Goal: Feedback & Contribution: Submit feedback/report problem

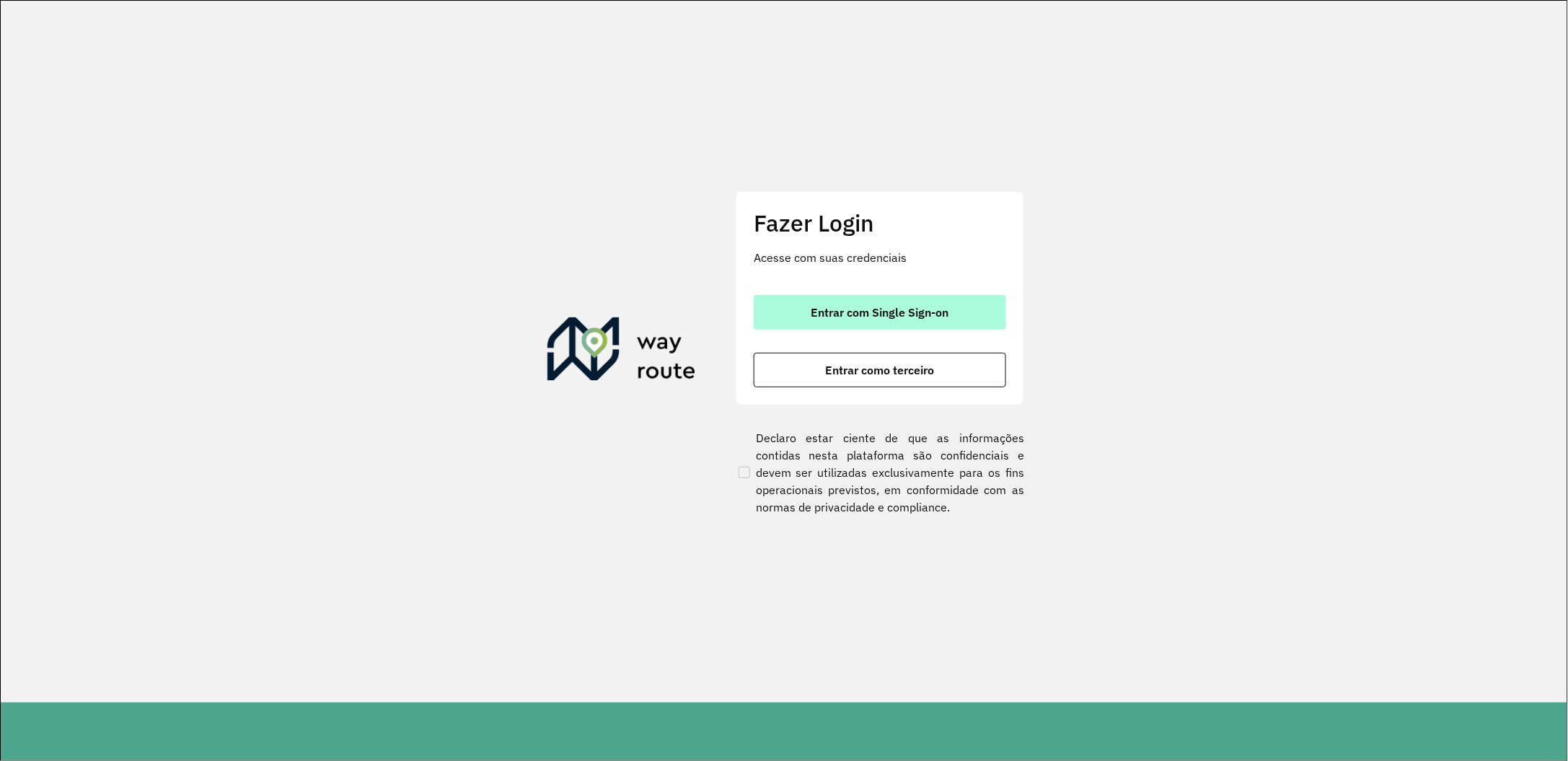
click at [876, 318] on span "Entrar com Single Sign-on" at bounding box center [880, 312] width 137 height 12
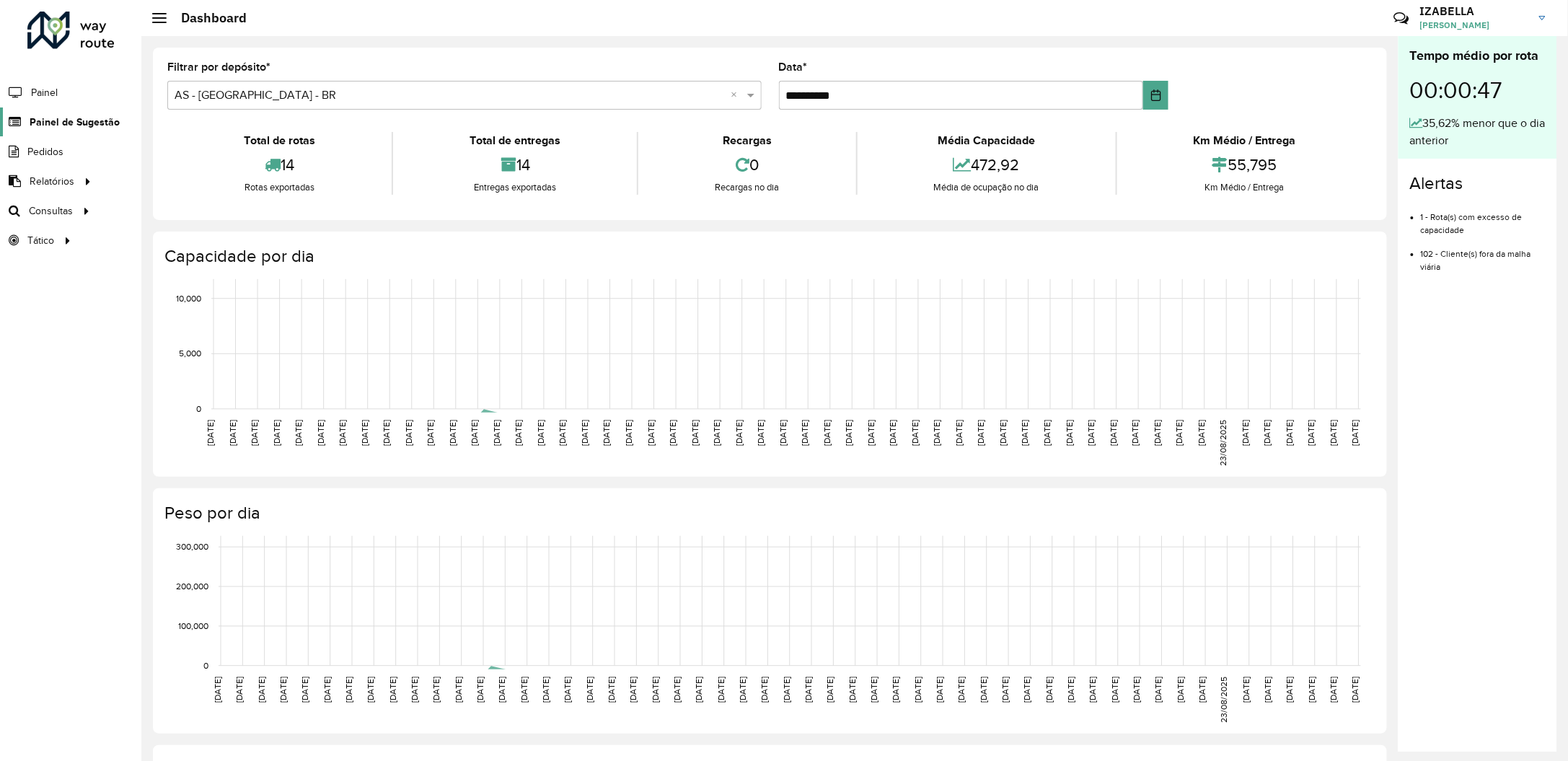
click at [83, 125] on span "Painel de Sugestão" at bounding box center [75, 122] width 91 height 15
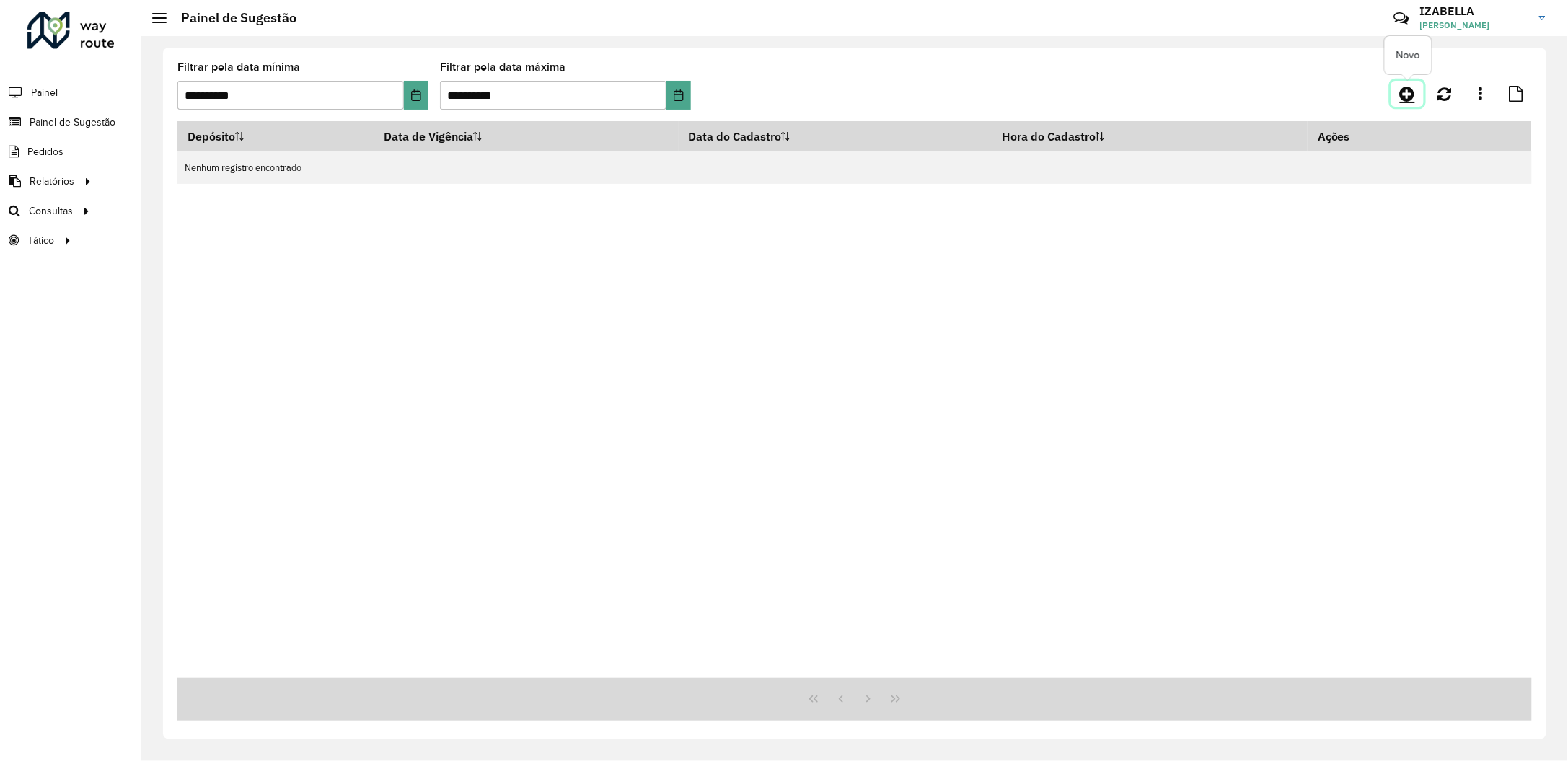
click at [1407, 96] on icon at bounding box center [1407, 93] width 15 height 17
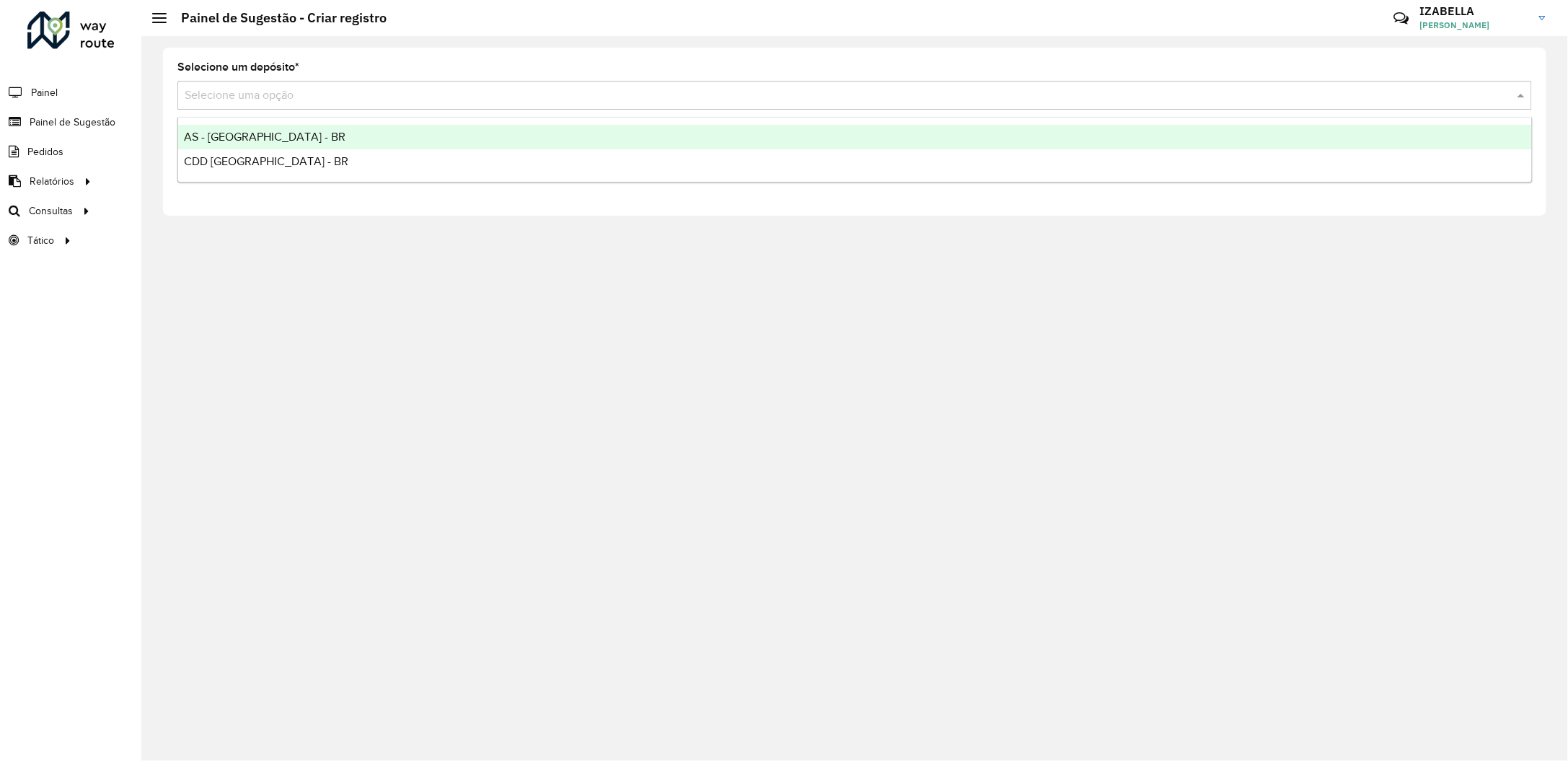
click at [240, 96] on input "text" at bounding box center [840, 96] width 1311 height 17
click at [258, 138] on span "AS - [GEOGRAPHIC_DATA] - BR" at bounding box center [264, 137] width 161 height 12
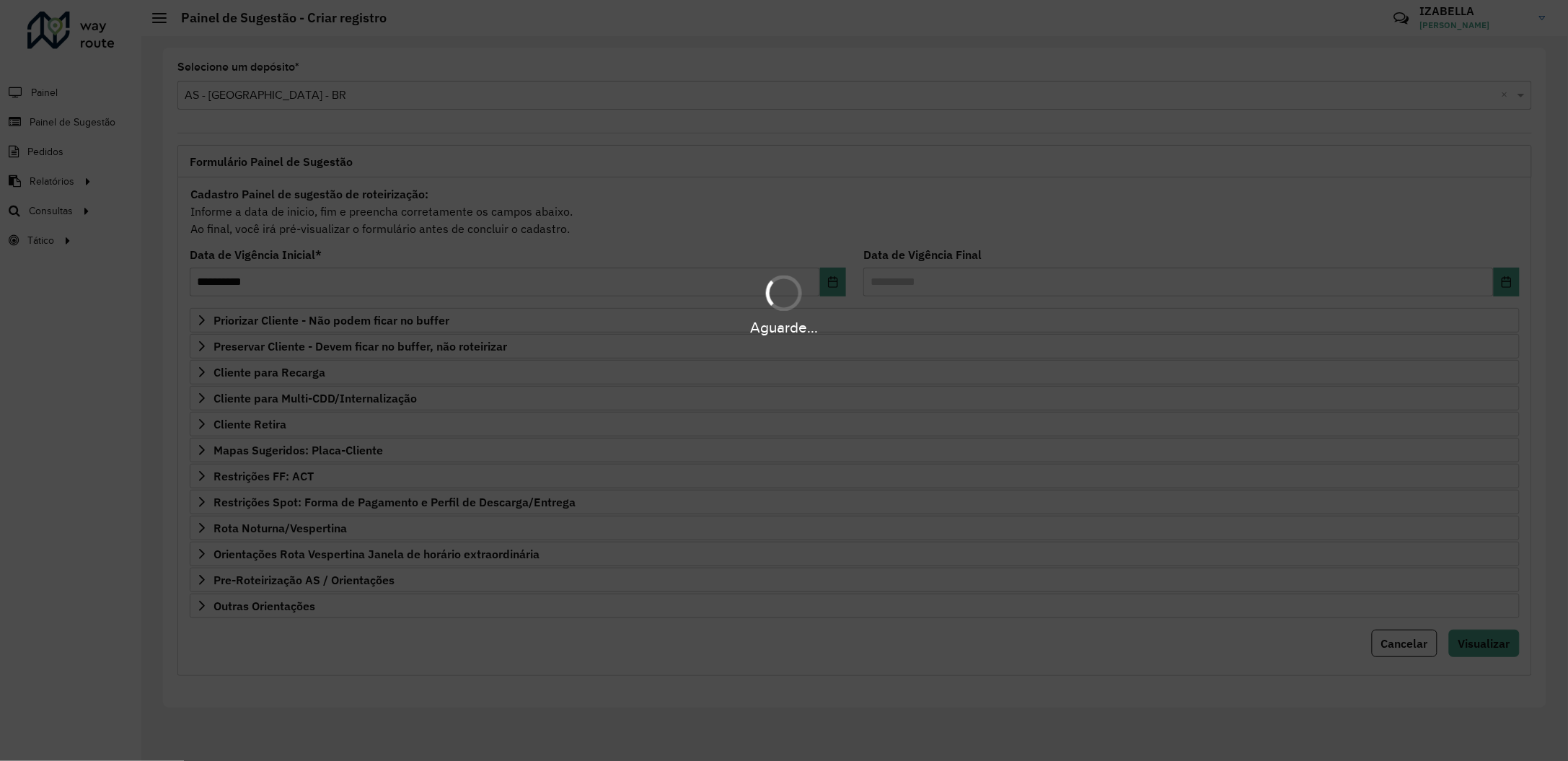
click at [324, 100] on div "Aguarde..." at bounding box center [784, 380] width 1568 height 761
click at [325, 100] on div "Aguarde..." at bounding box center [784, 380] width 1568 height 761
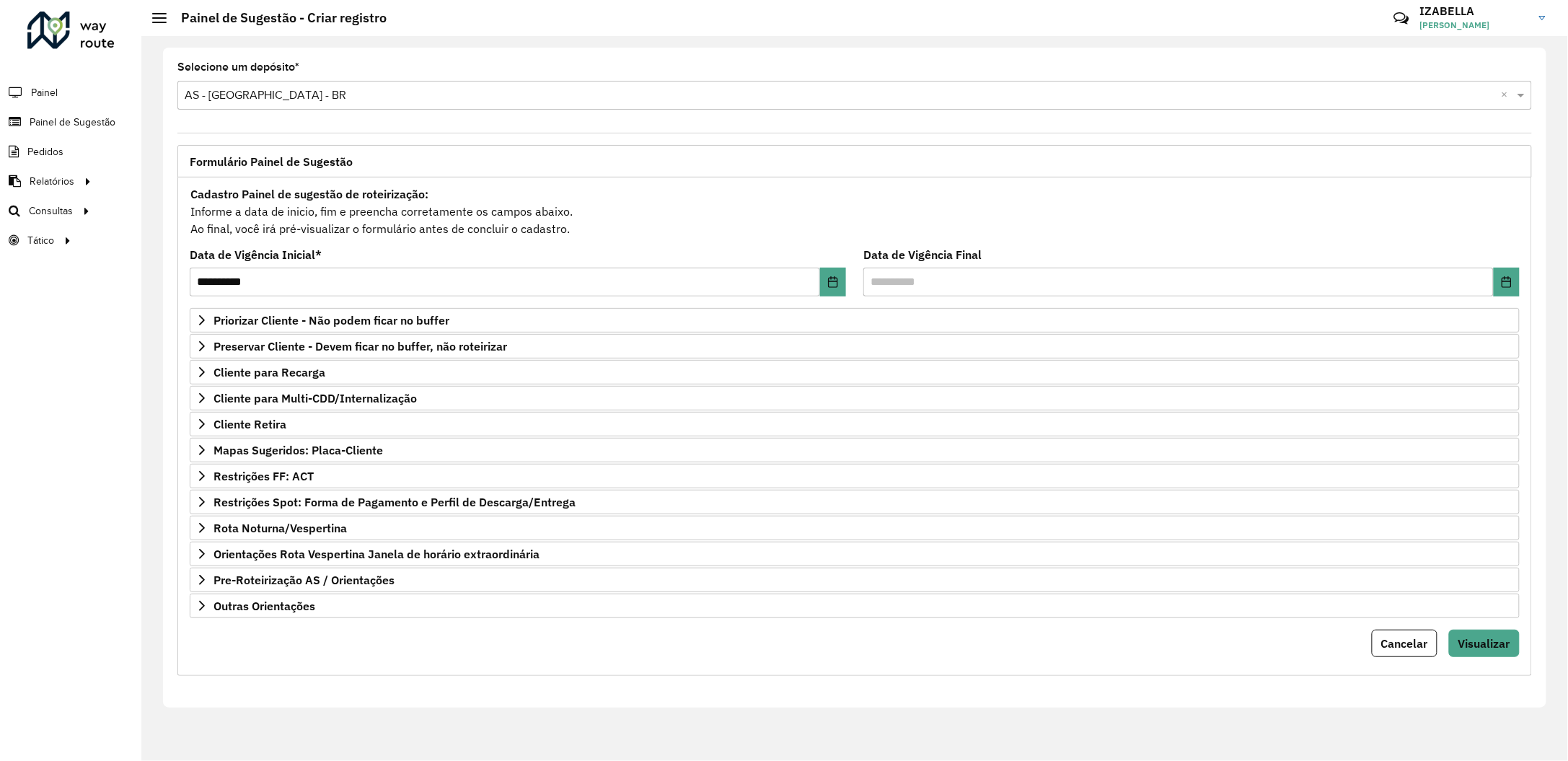
drag, startPoint x: 331, startPoint y: 97, endPoint x: 318, endPoint y: 110, distance: 18.4
click at [331, 98] on input "text" at bounding box center [840, 96] width 1311 height 17
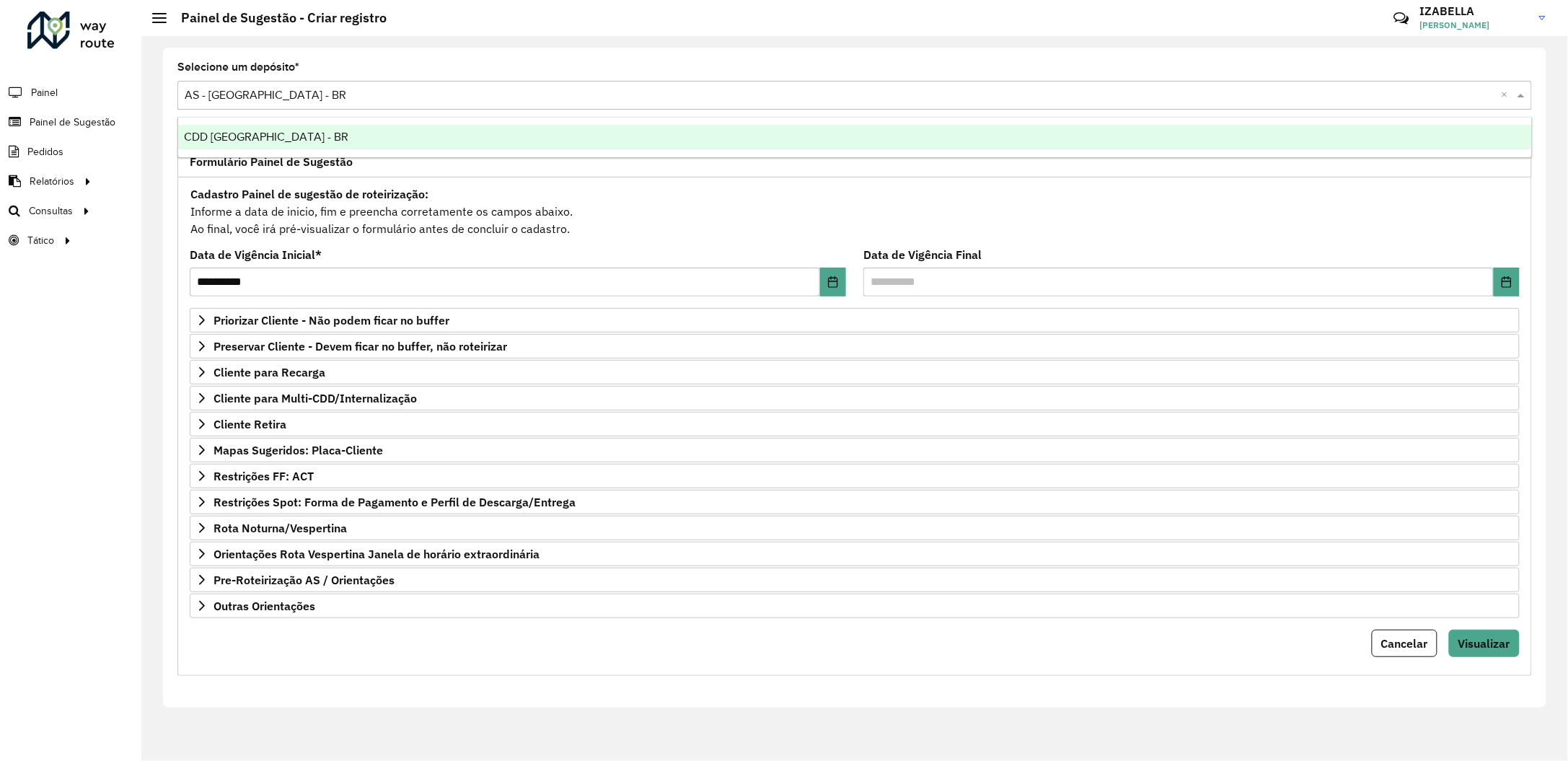
drag, startPoint x: 291, startPoint y: 119, endPoint x: 272, endPoint y: 136, distance: 25.5
click at [281, 128] on ng-dropdown-panel "CDD [GEOGRAPHIC_DATA] - BR" at bounding box center [855, 138] width 1355 height 41
click at [271, 138] on div "CDD [GEOGRAPHIC_DATA] - BR" at bounding box center [854, 138] width 1354 height 25
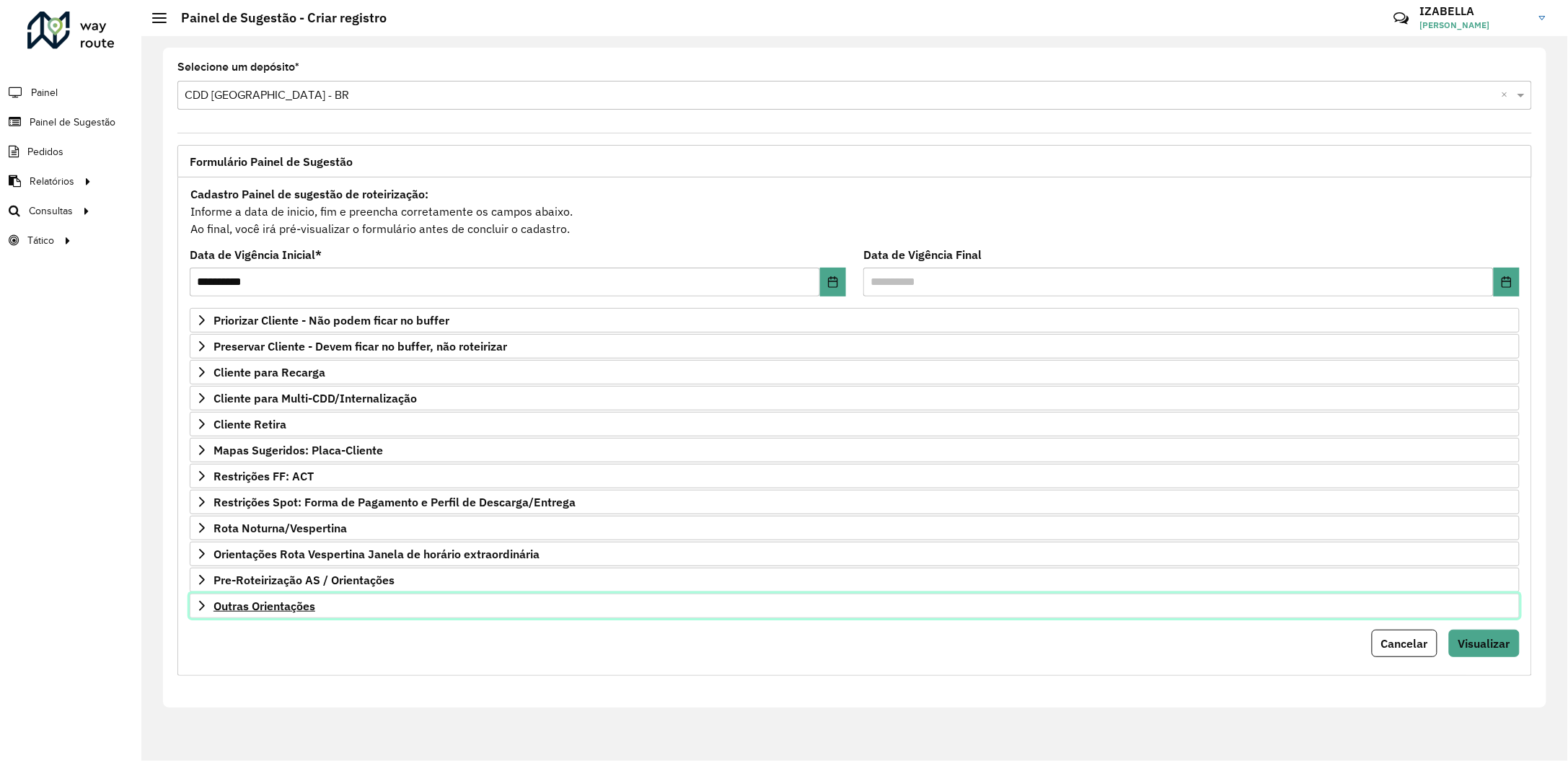
click at [416, 617] on link "Outras Orientações" at bounding box center [854, 606] width 1330 height 25
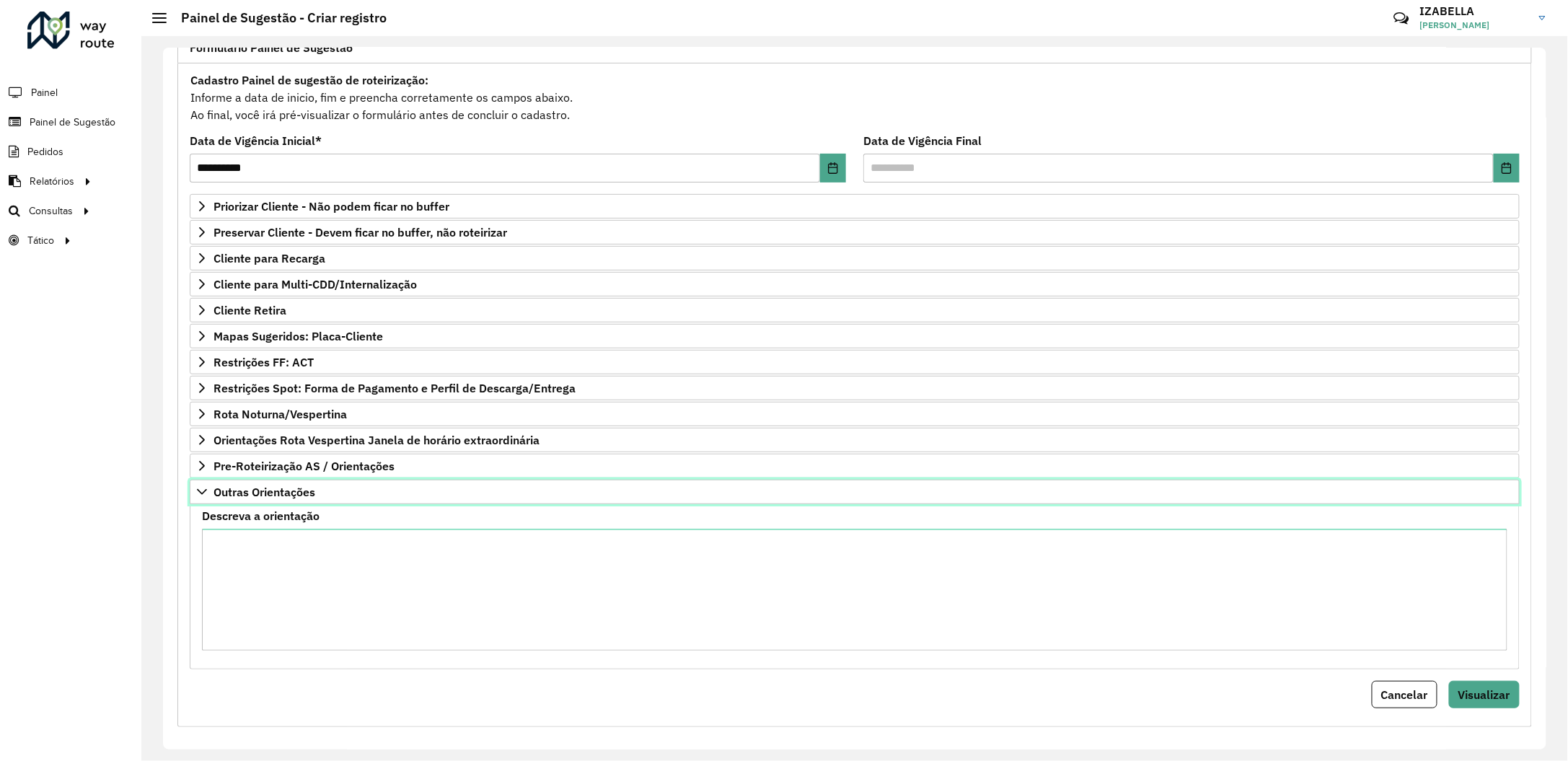
scroll to position [124, 0]
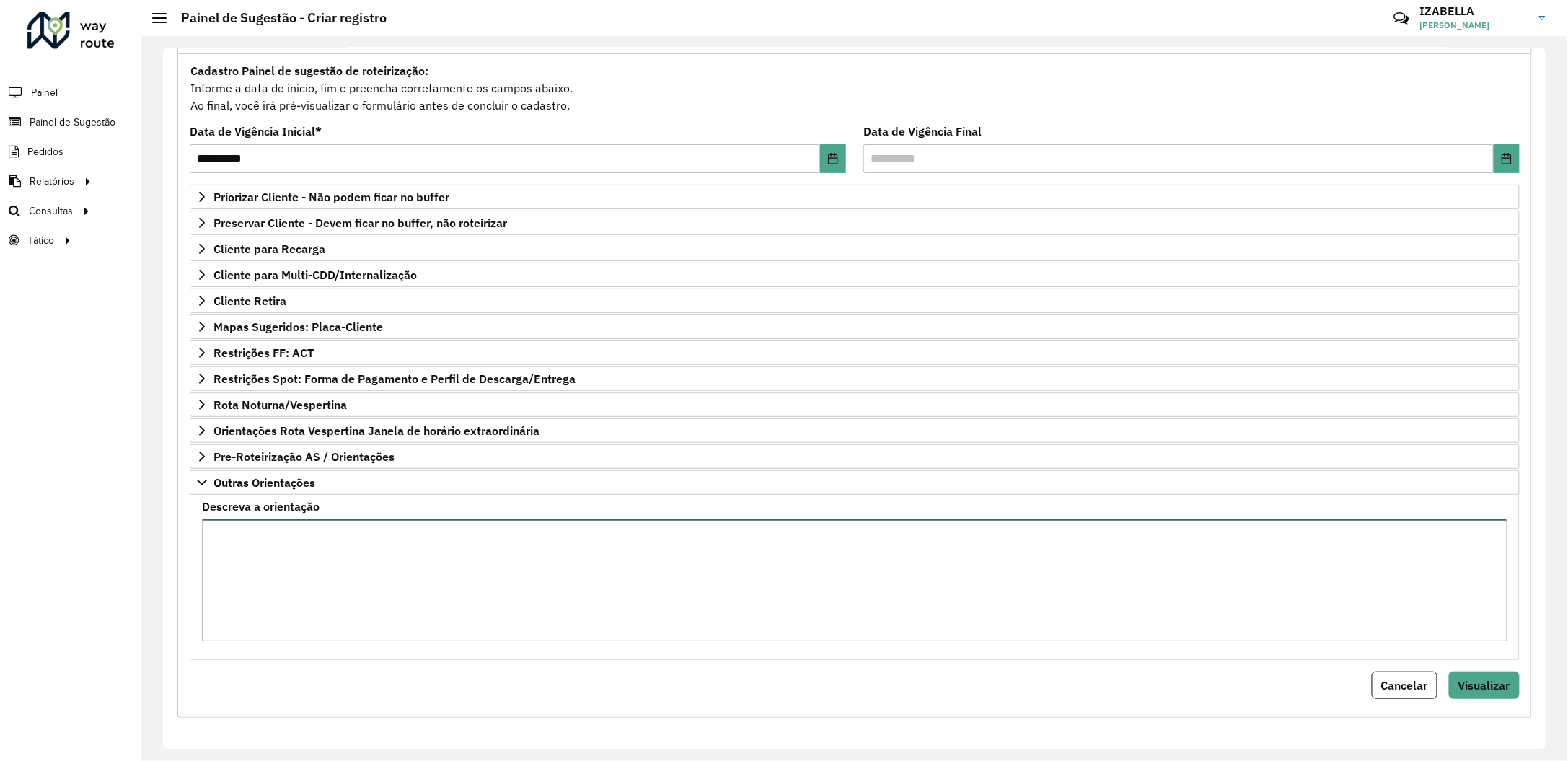
click at [644, 611] on textarea "Descreva a orientação" at bounding box center [854, 581] width 1305 height 122
paste textarea "**********"
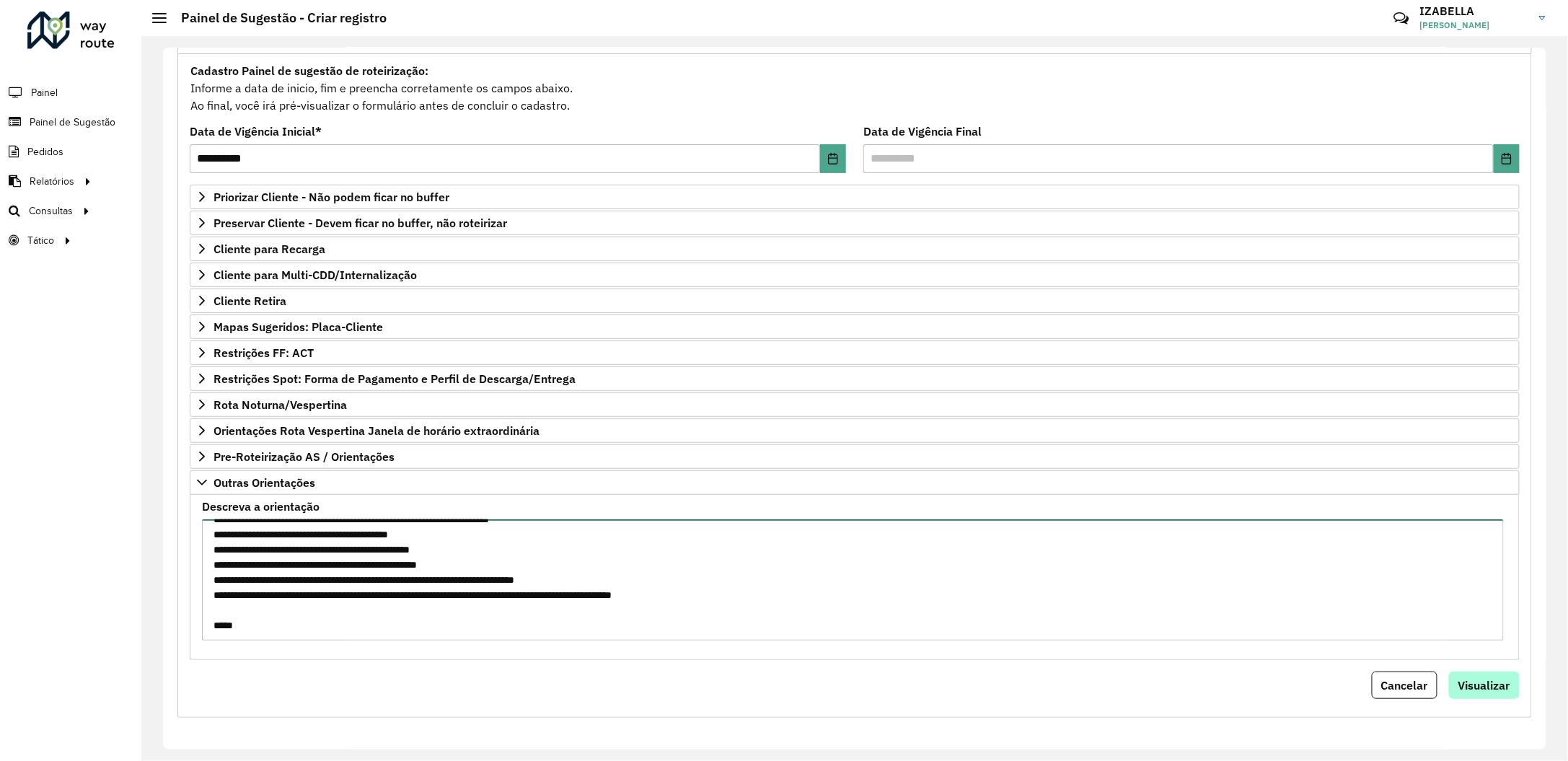
type textarea "**********"
click at [1457, 679] on button "Visualizar" at bounding box center [1484, 685] width 71 height 27
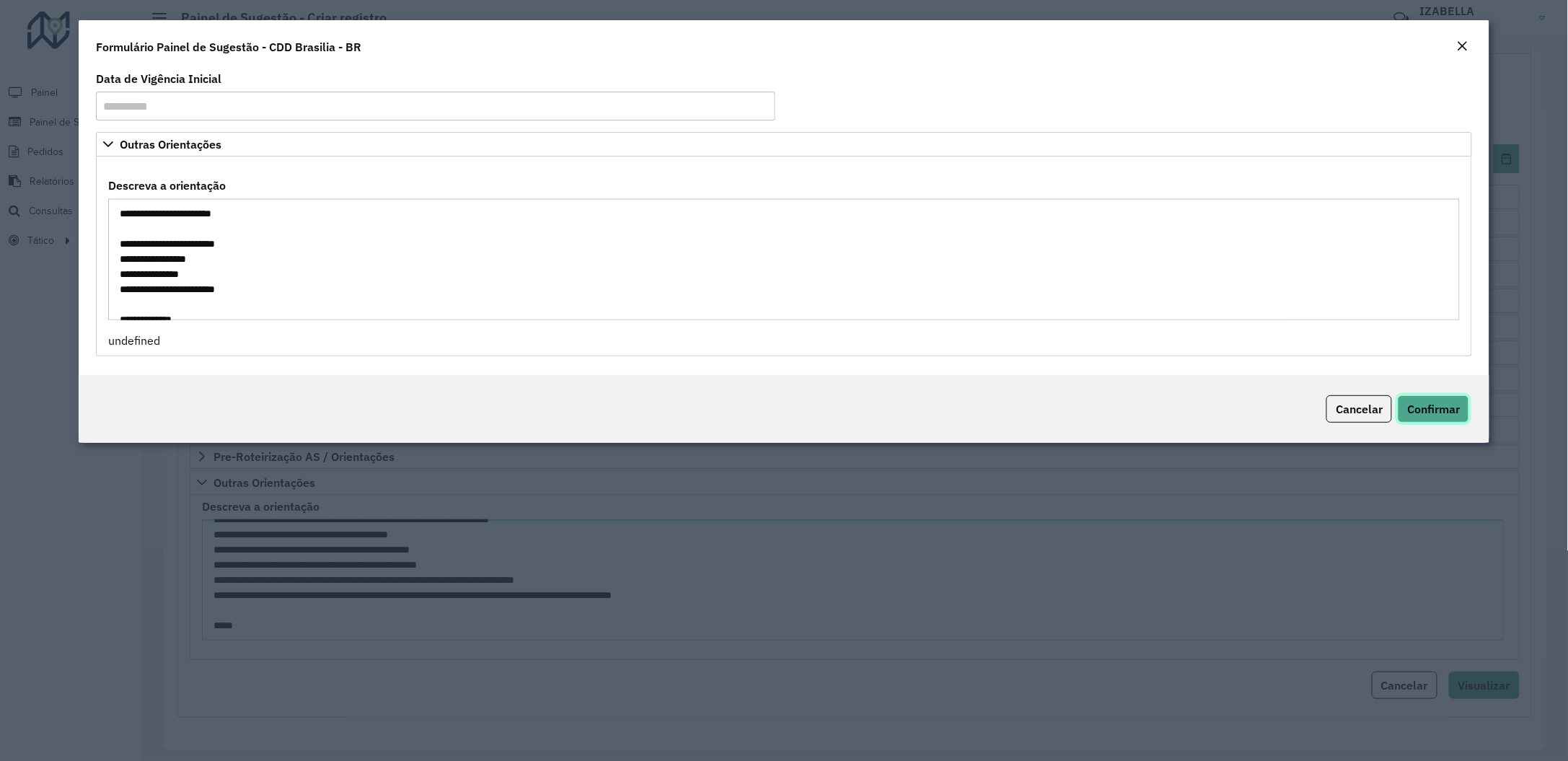
click at [1410, 411] on span "Confirmar" at bounding box center [1433, 409] width 53 height 15
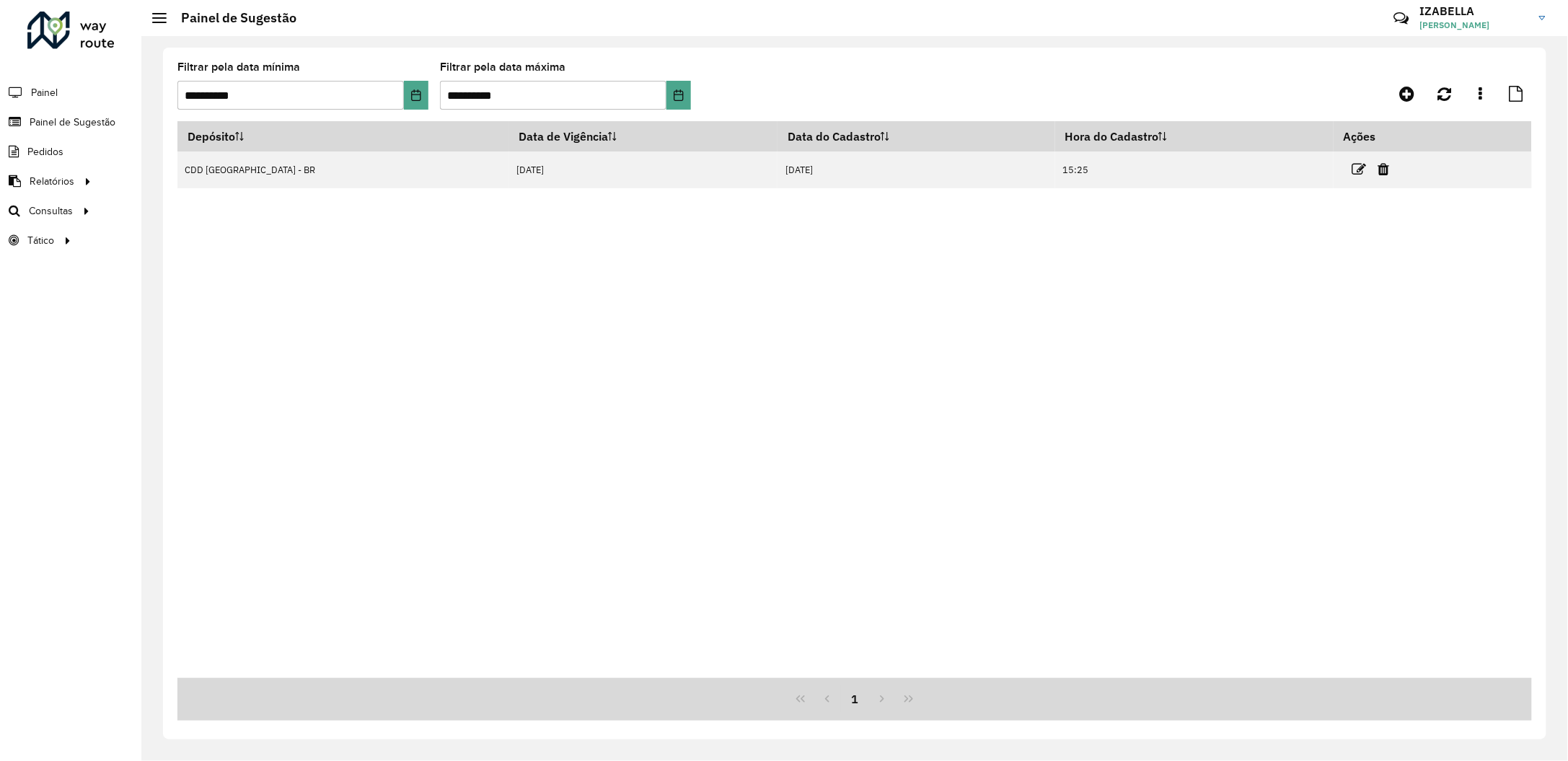
click at [226, 679] on div "Depósito Data de Vigência Data do Cadastro Hora do Cadastro Ações CDD Brasilia …" at bounding box center [854, 421] width 1354 height 600
click at [1410, 88] on icon at bounding box center [1407, 93] width 15 height 17
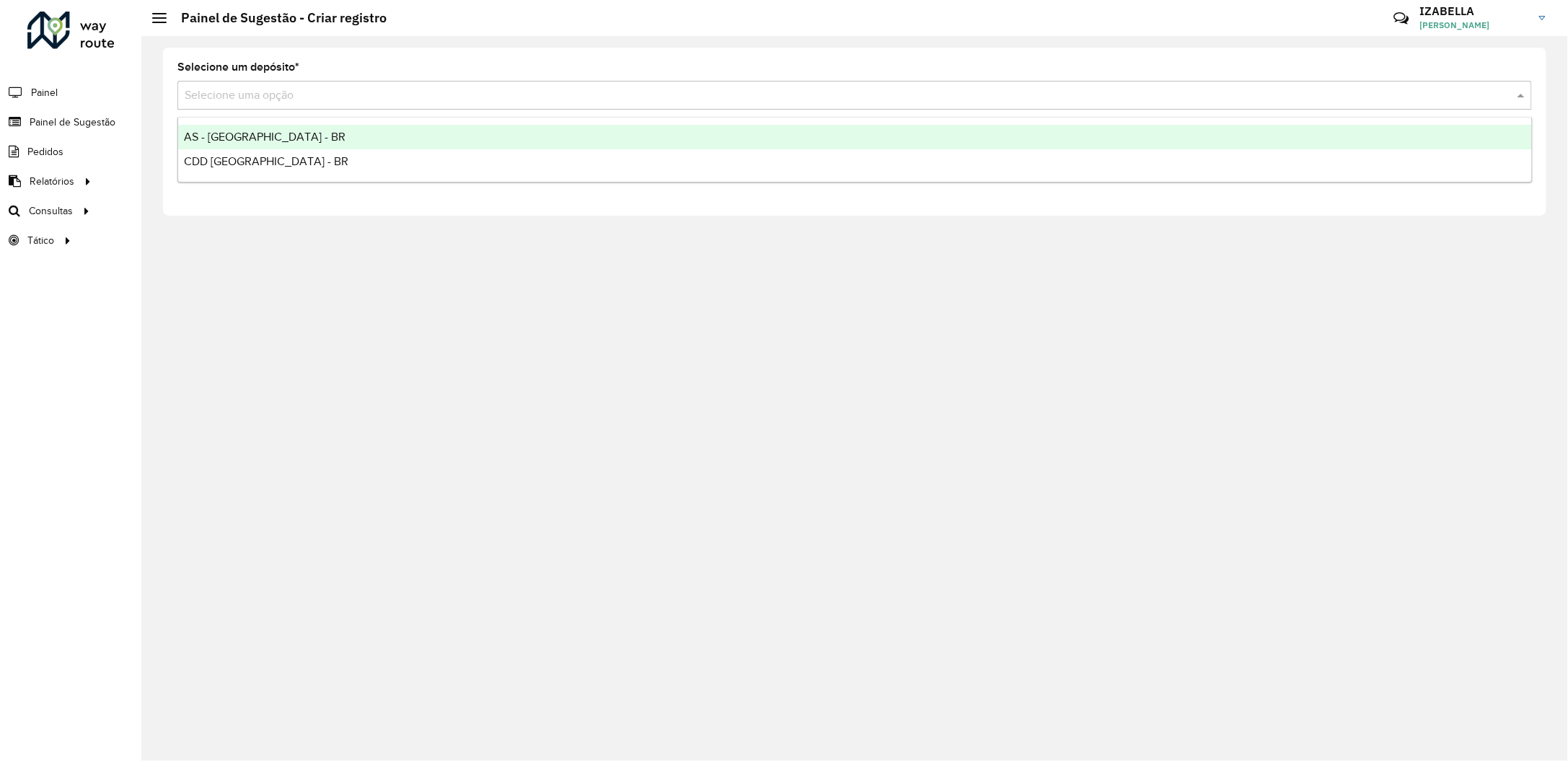
click at [273, 101] on input "text" at bounding box center [840, 96] width 1311 height 17
click at [259, 126] on div "AS - [GEOGRAPHIC_DATA] - BR" at bounding box center [854, 138] width 1354 height 25
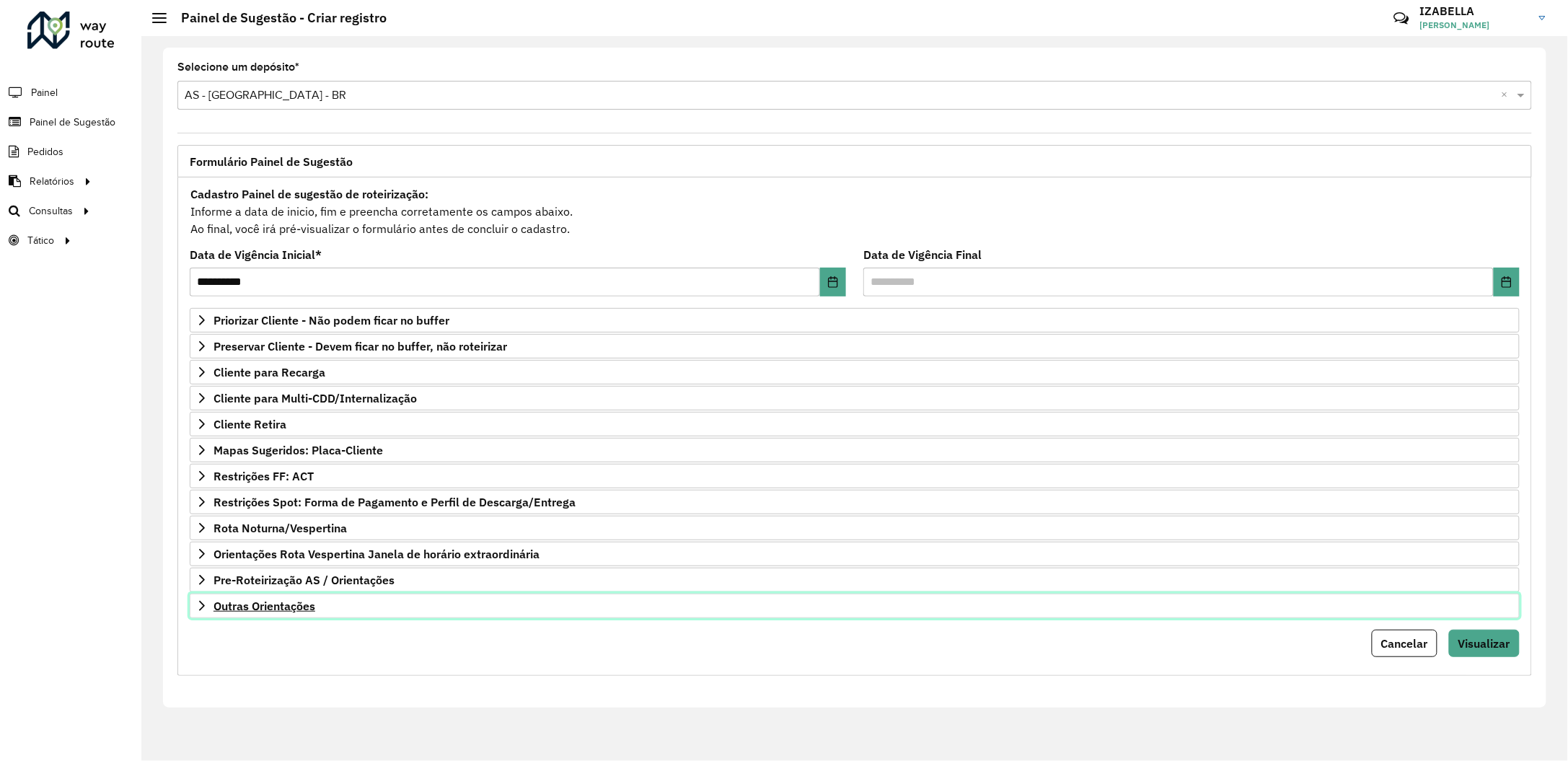
click at [396, 619] on link "Outras Orientações" at bounding box center [854, 606] width 1330 height 25
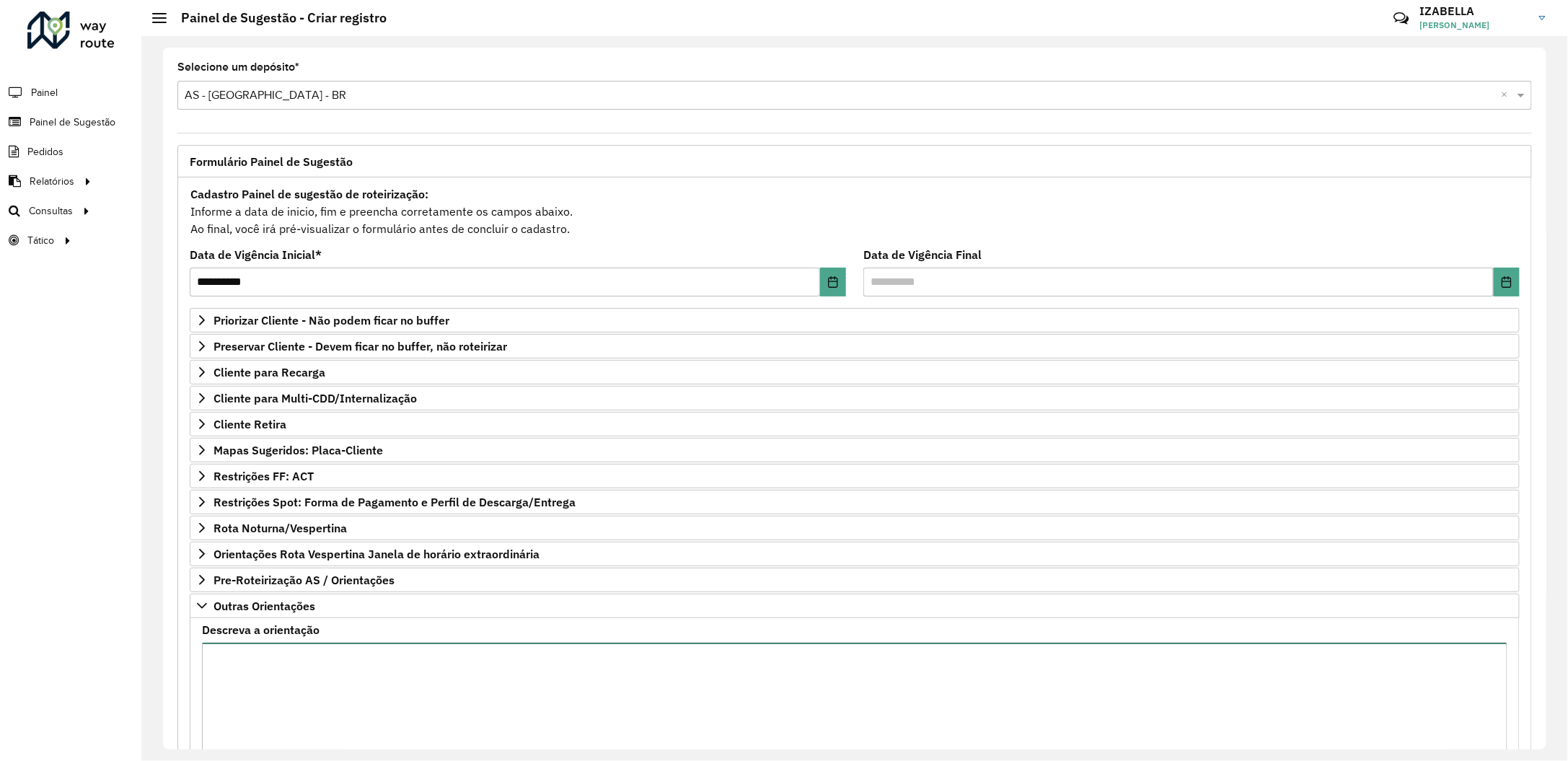
click at [418, 684] on textarea "Descreva a orientação" at bounding box center [854, 704] width 1305 height 122
paste textarea "**********"
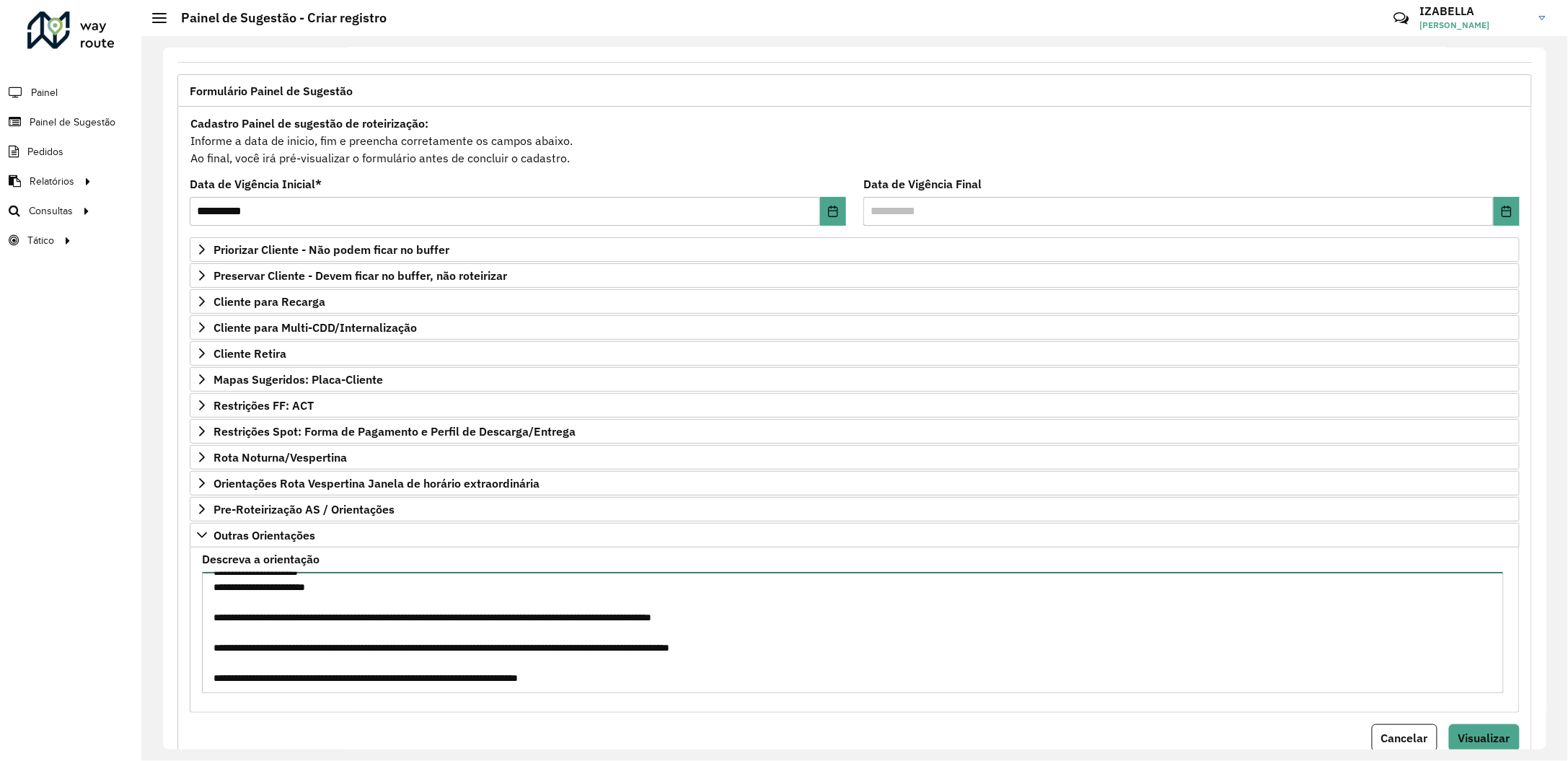
scroll to position [127, 0]
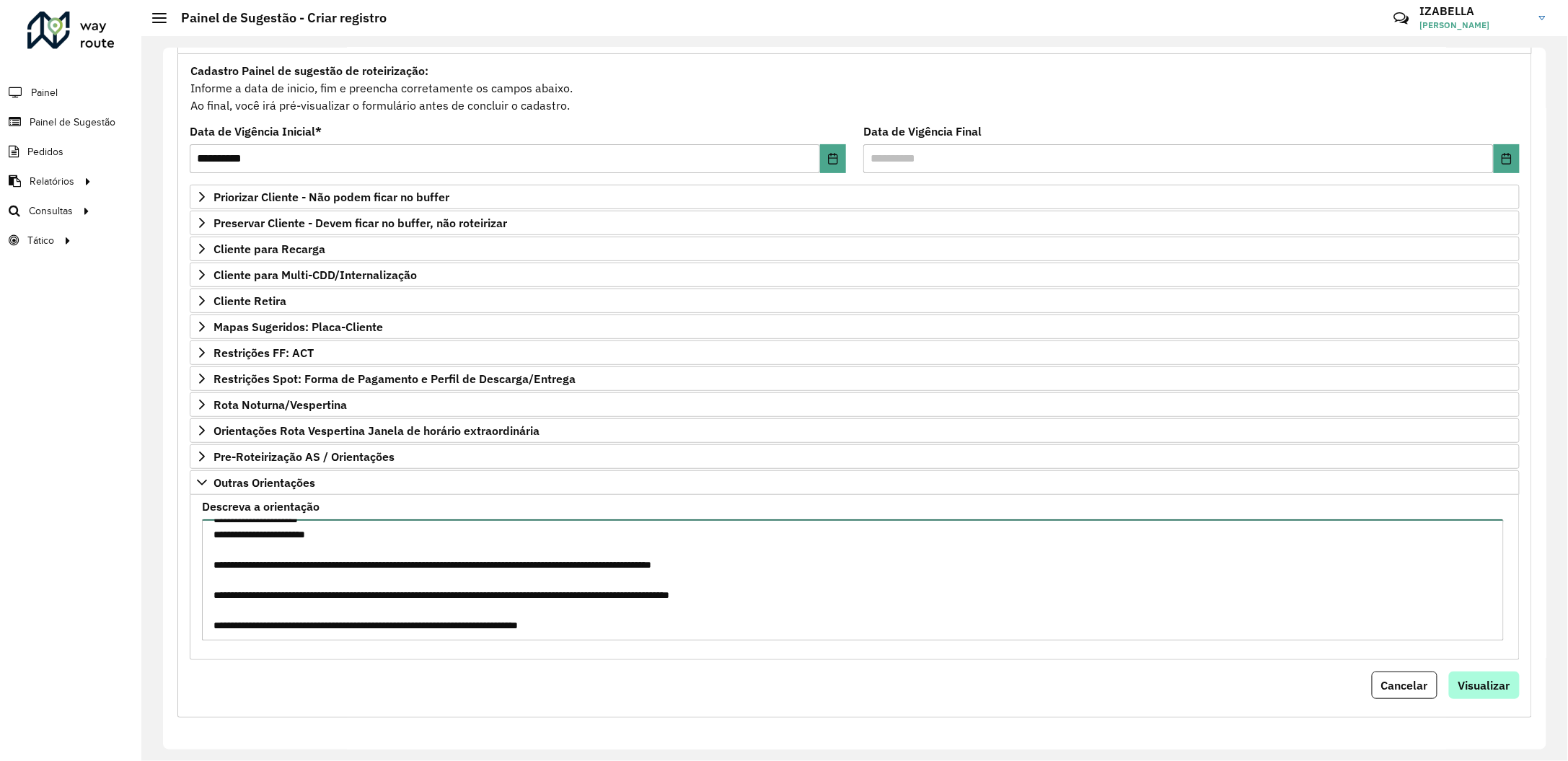
type textarea "**********"
click at [1485, 695] on button "Visualizar" at bounding box center [1484, 685] width 71 height 27
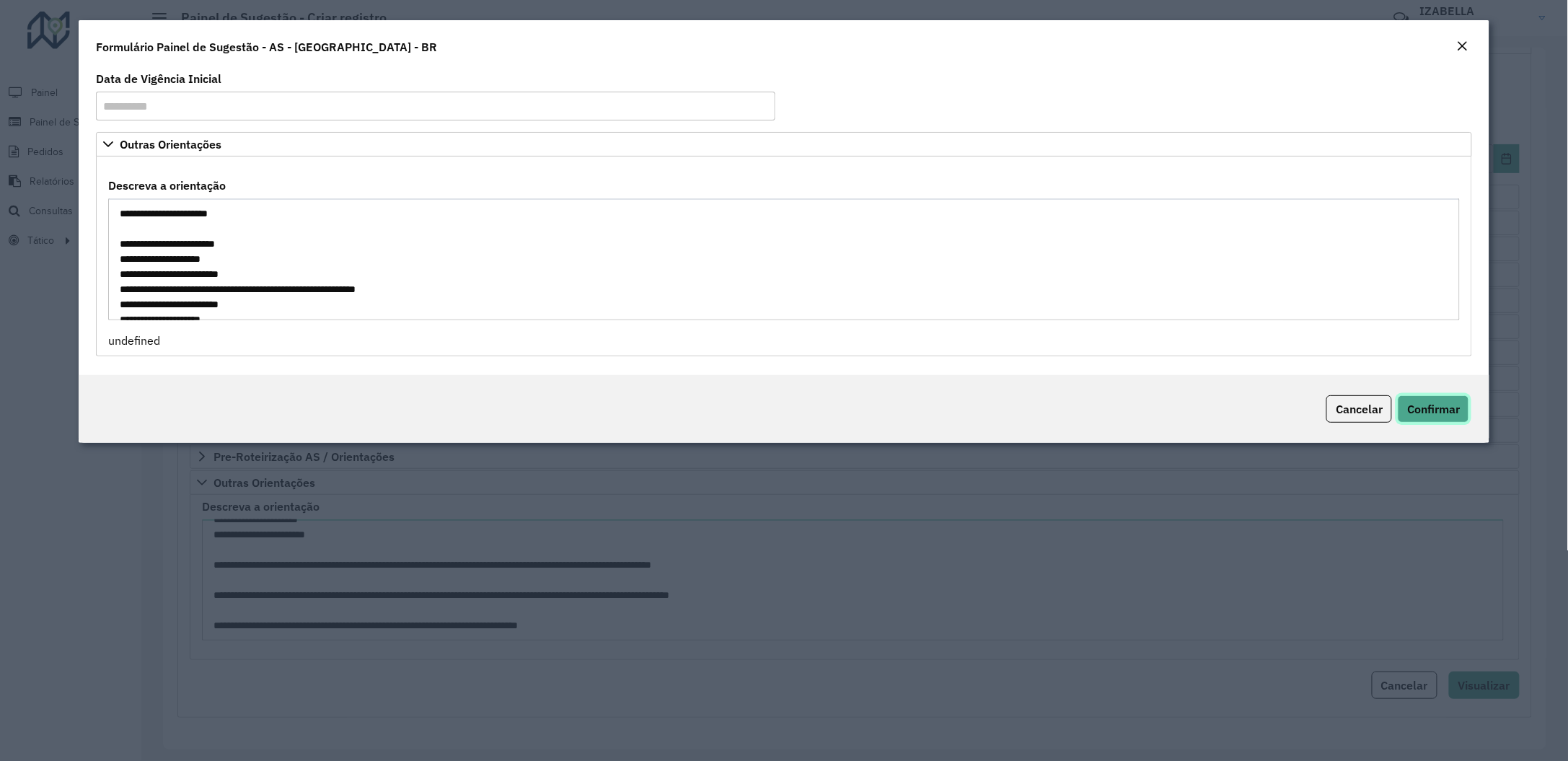
click at [1438, 415] on span "Confirmar" at bounding box center [1433, 409] width 53 height 15
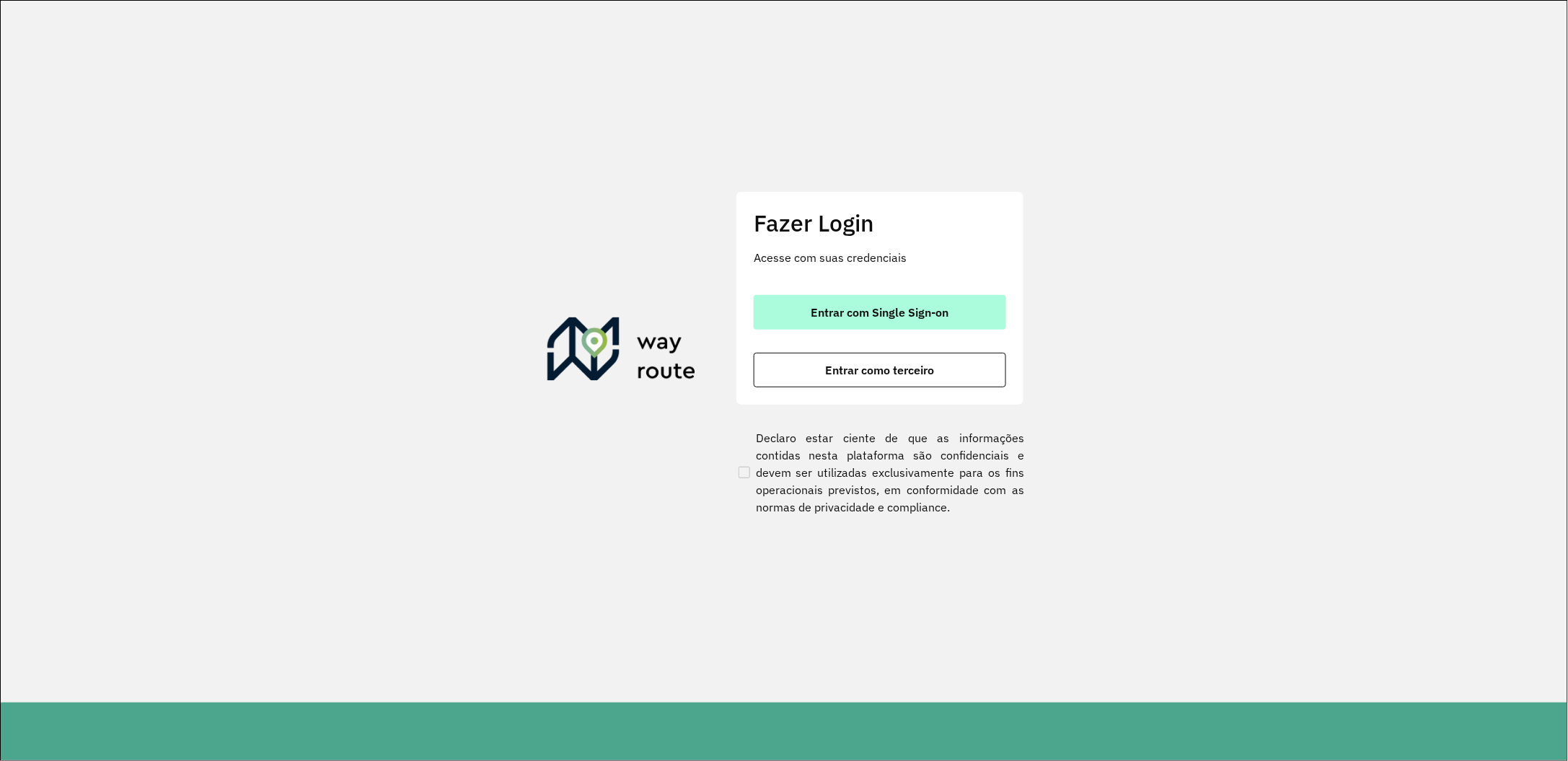
click at [878, 318] on span "Entrar com Single Sign-on" at bounding box center [880, 312] width 137 height 12
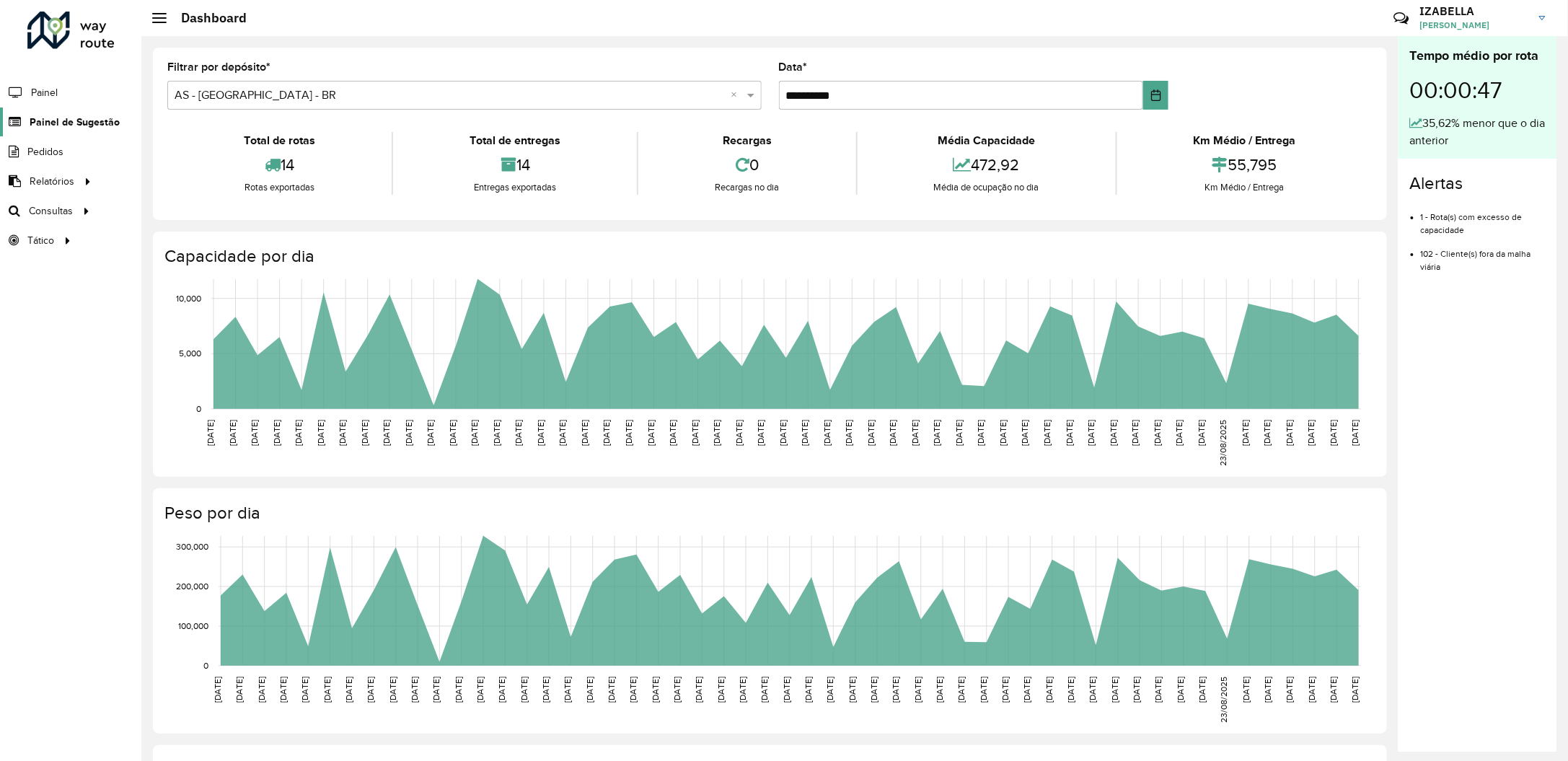
click at [62, 120] on span "Painel de Sugestão" at bounding box center [75, 122] width 91 height 15
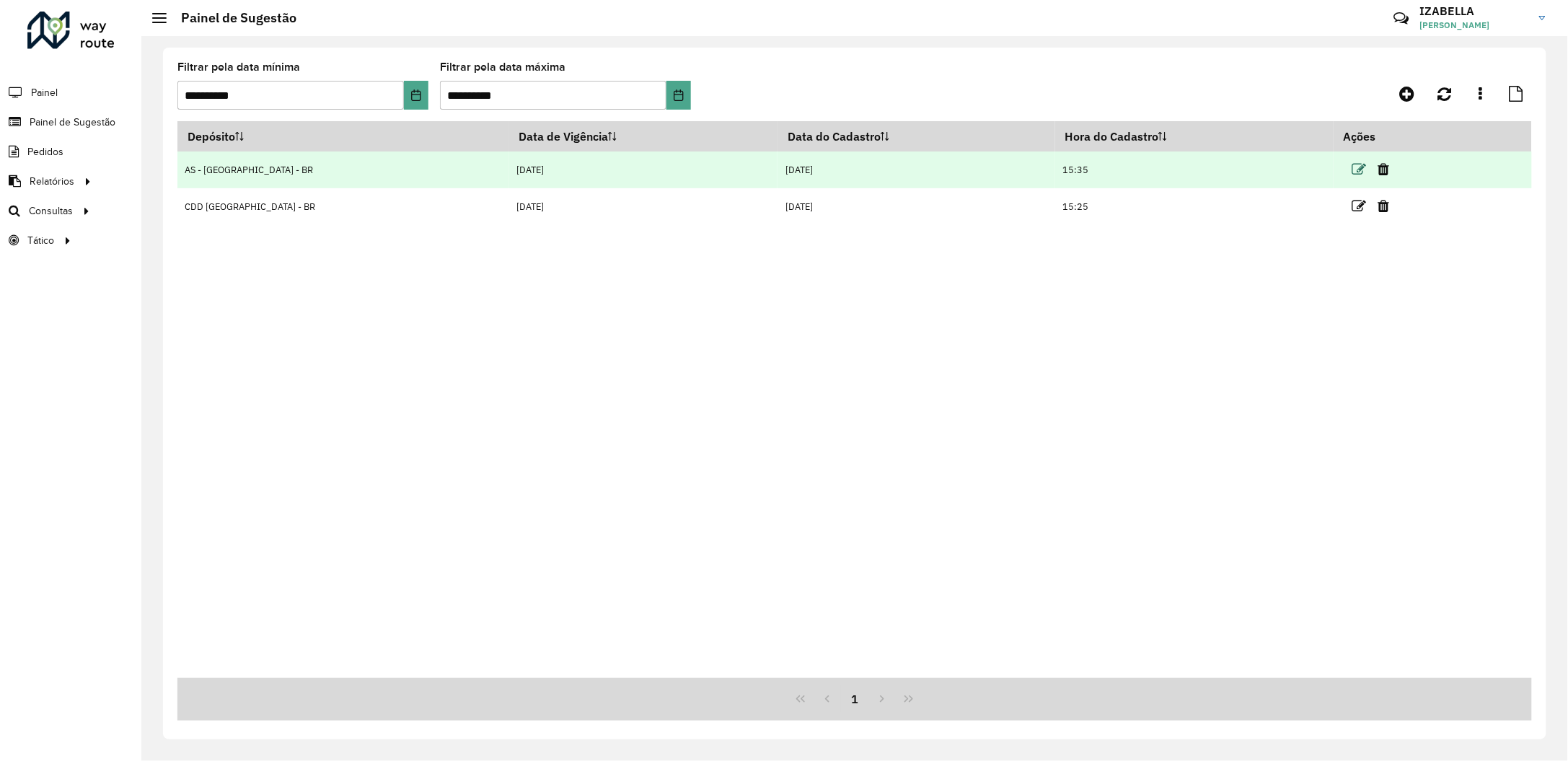
click at [1352, 175] on icon at bounding box center [1360, 170] width 15 height 15
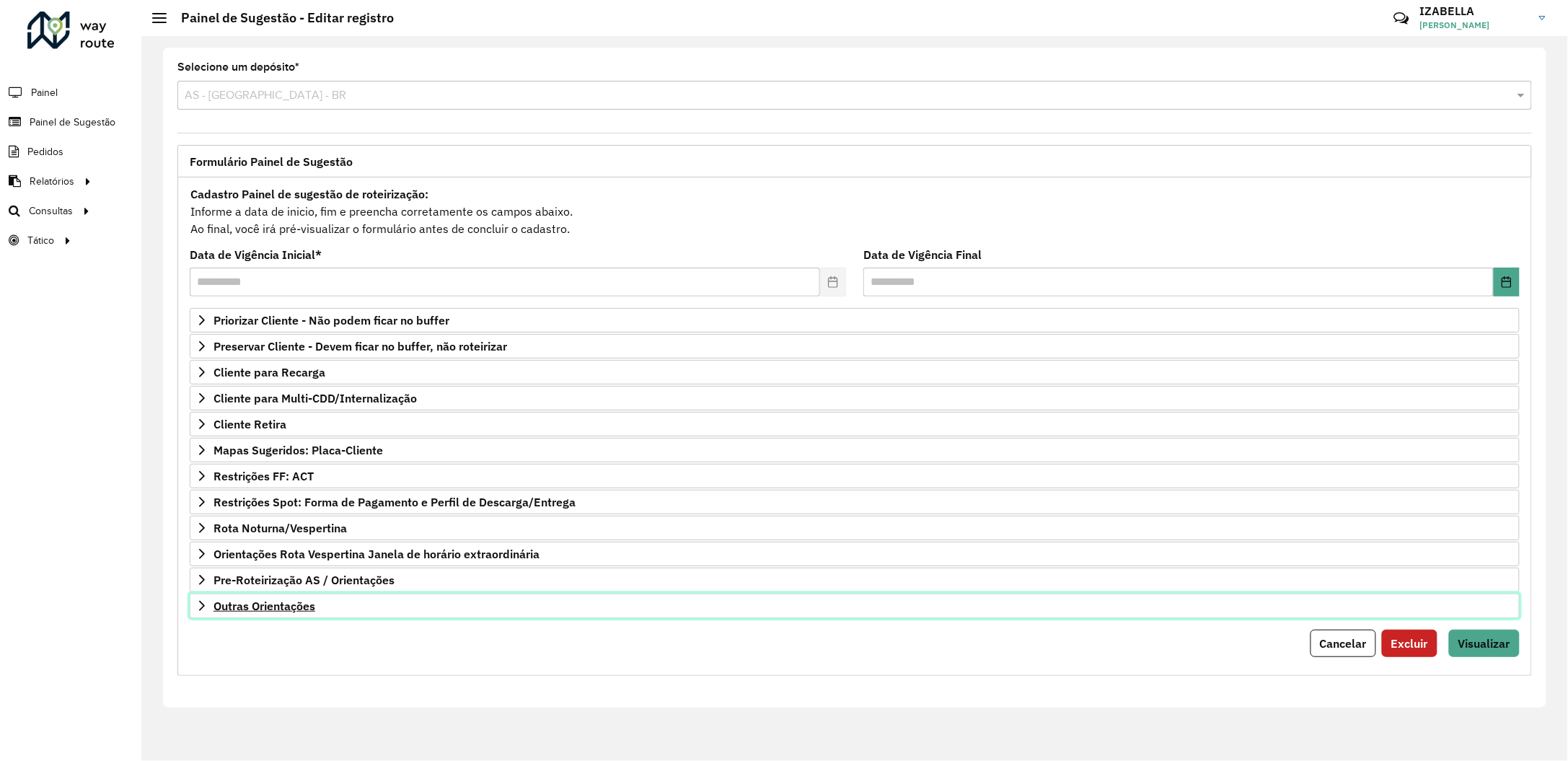
click at [329, 618] on link "Outras Orientações" at bounding box center [854, 606] width 1330 height 25
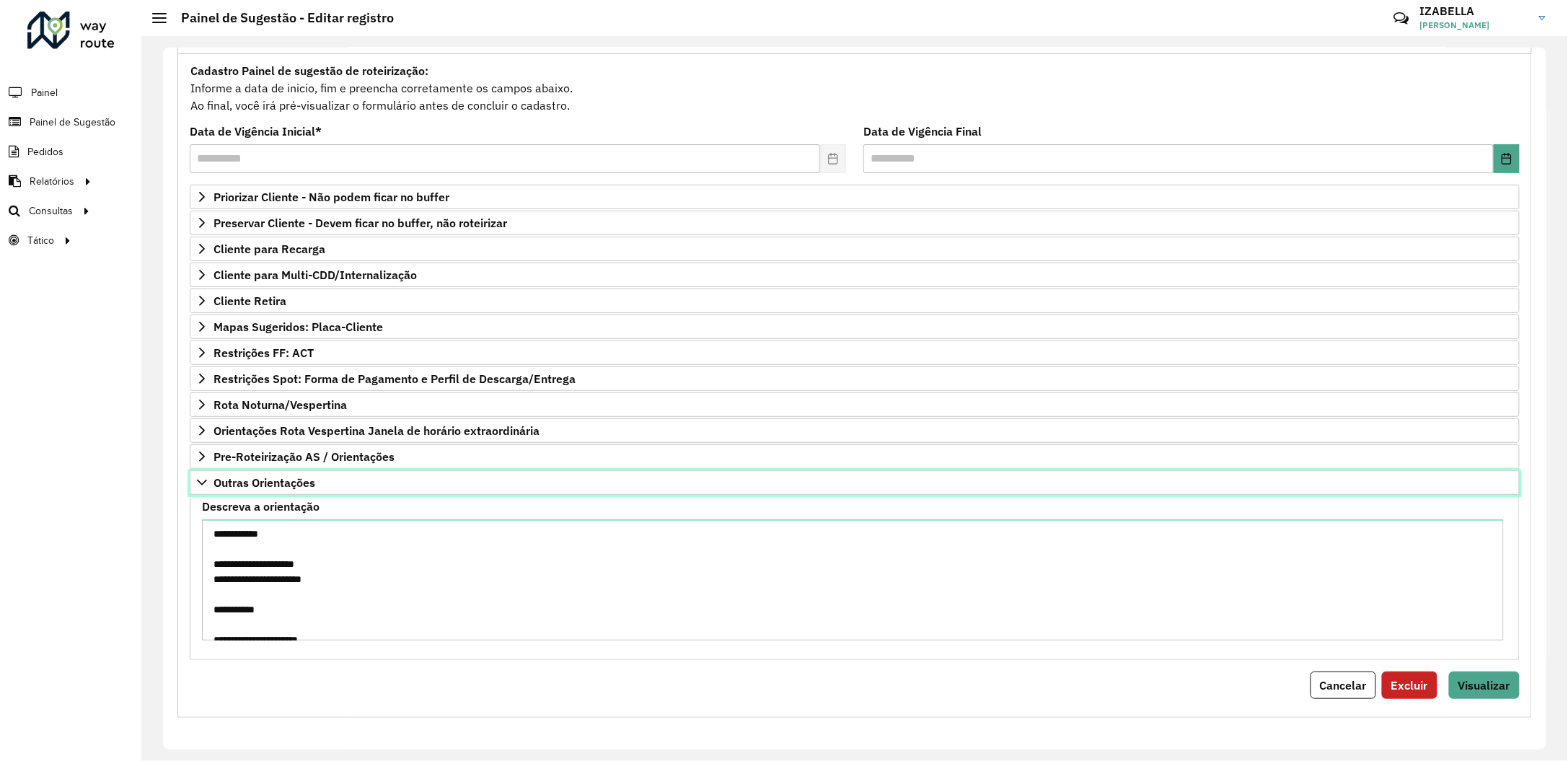
scroll to position [201, 0]
